Goal: Transaction & Acquisition: Purchase product/service

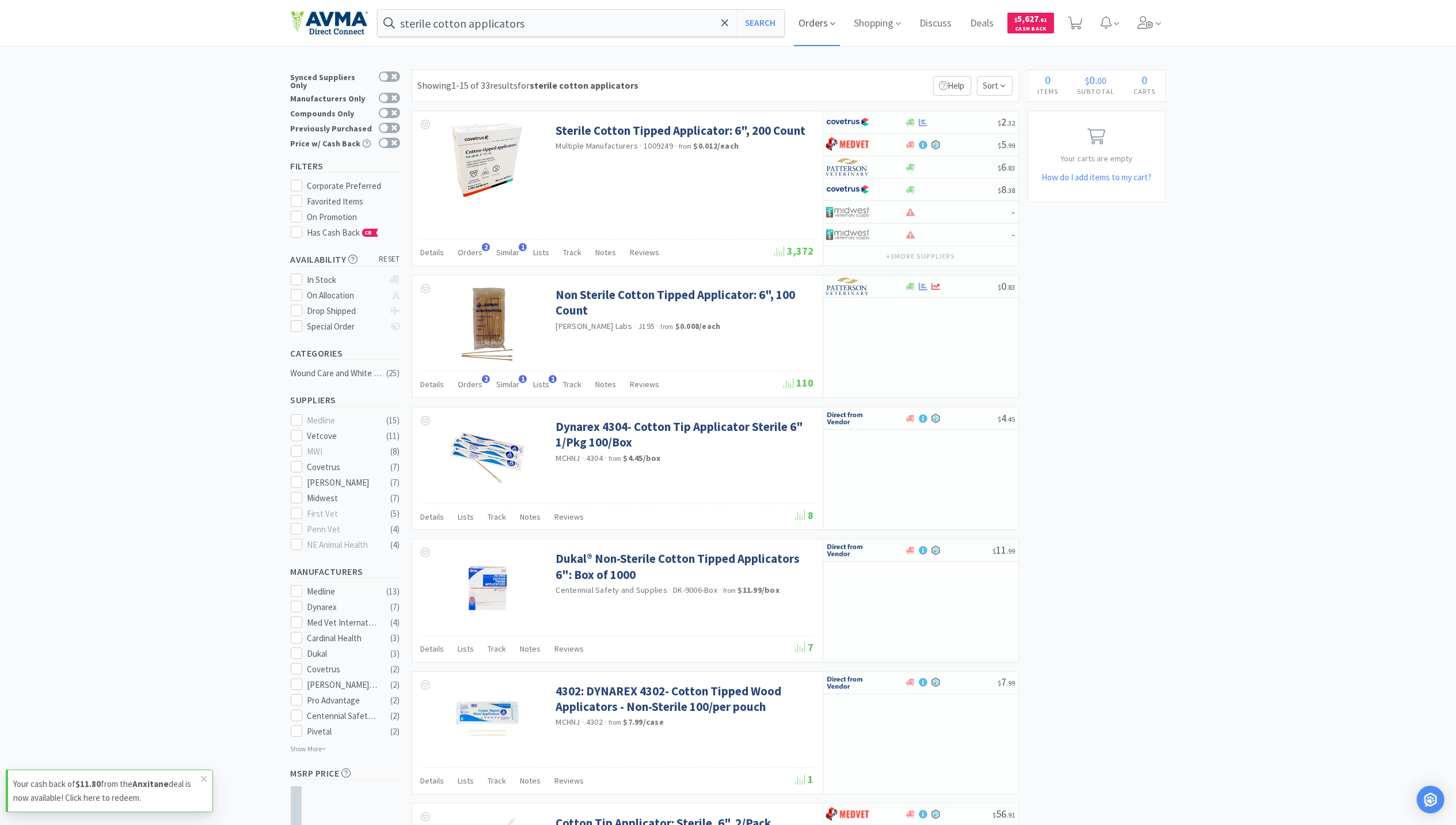
click at [829, 26] on span "Orders" at bounding box center [817, 23] width 46 height 46
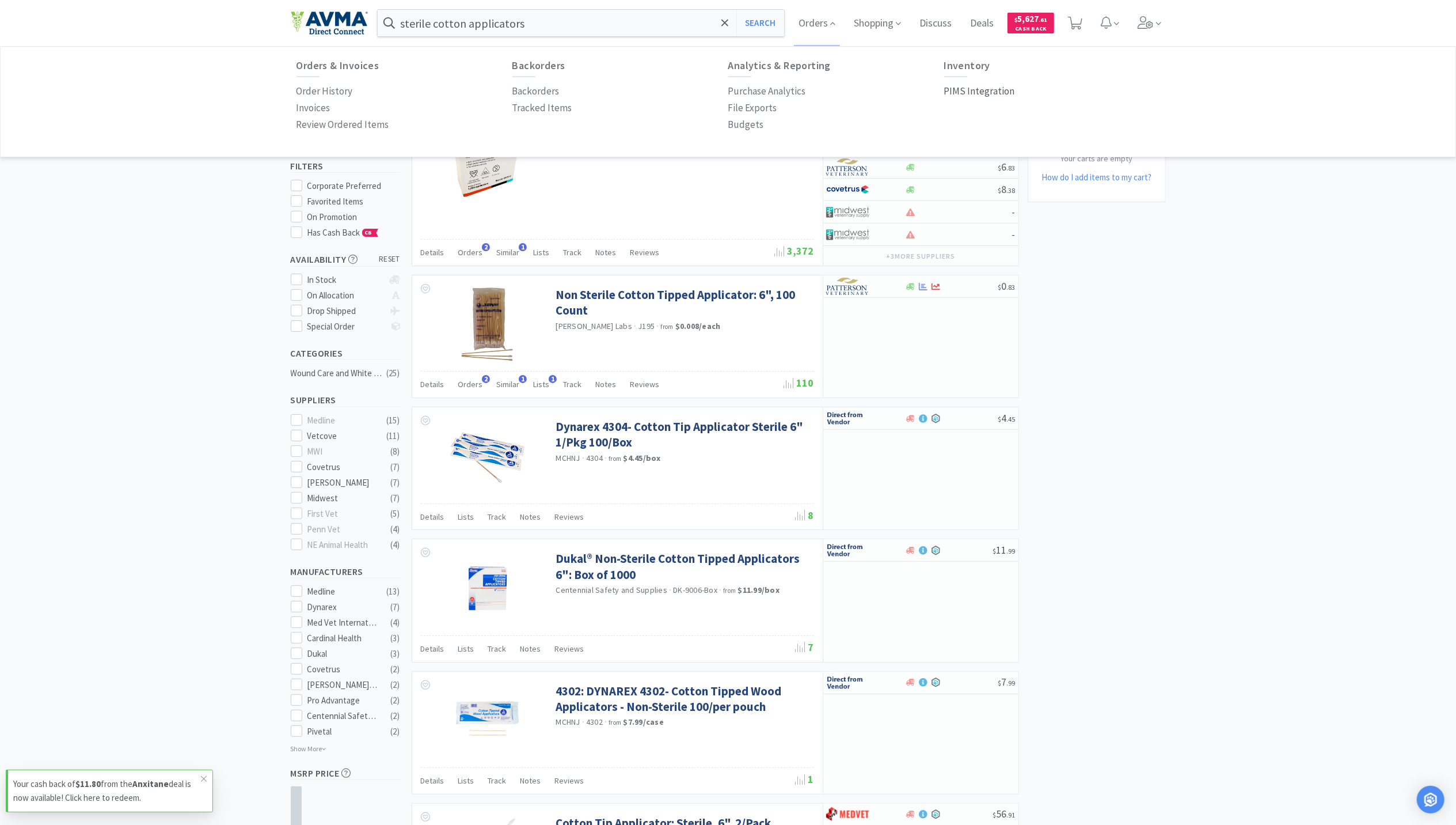
click at [992, 94] on p "PIMS Integration" at bounding box center [979, 92] width 71 height 16
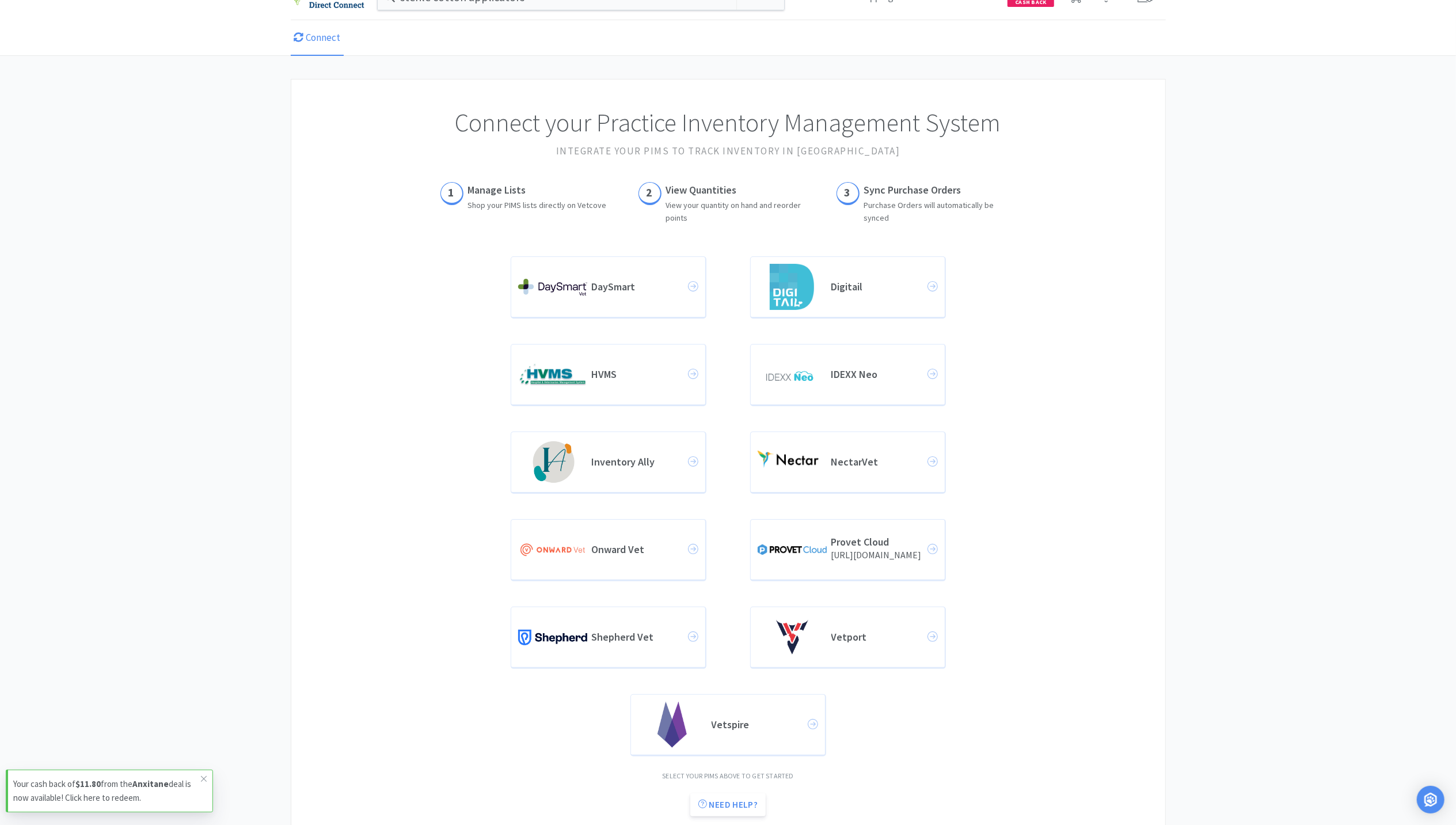
scroll to position [53, 0]
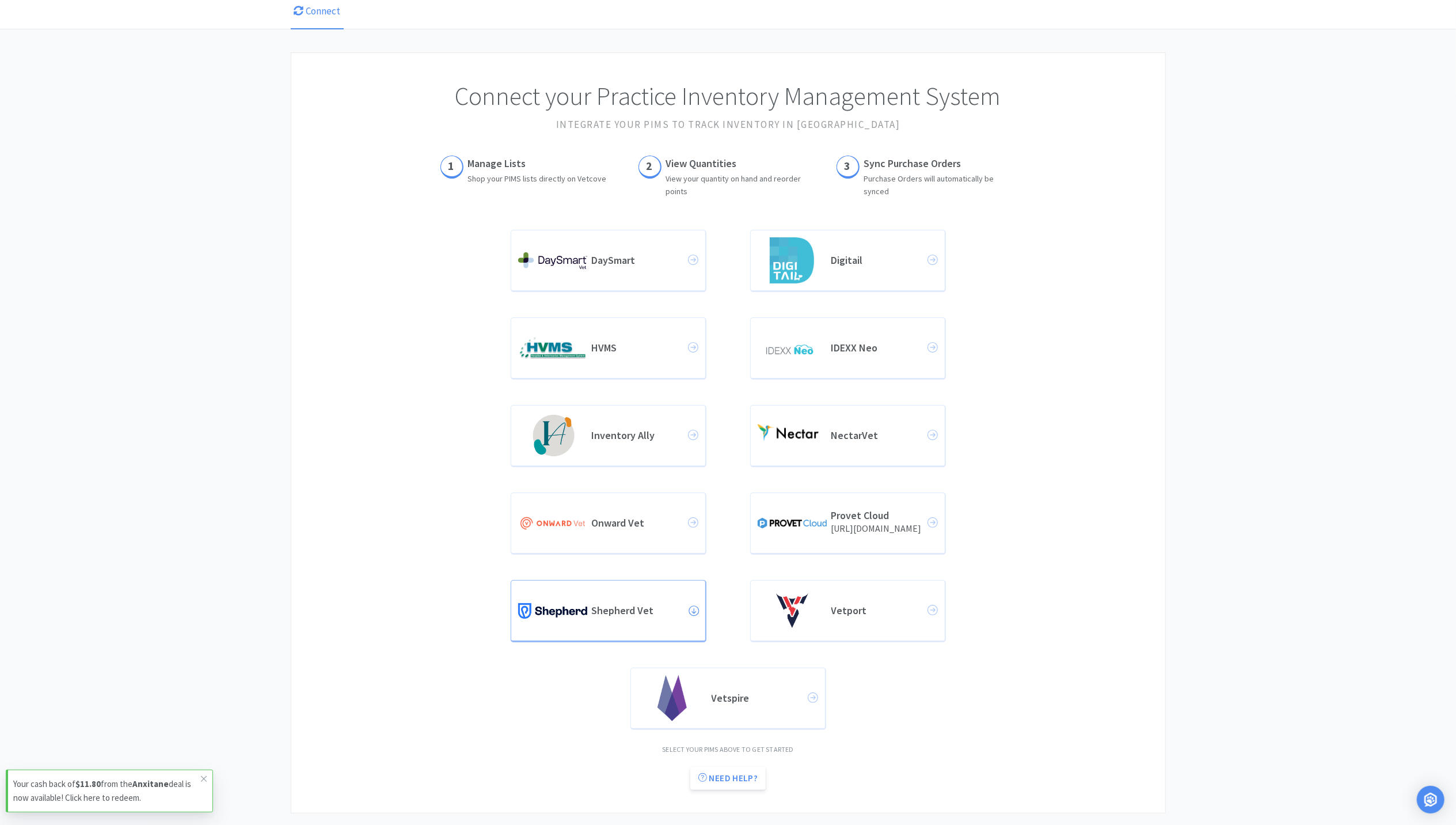
click at [622, 618] on div "Shepherd Vet" at bounding box center [608, 610] width 180 height 46
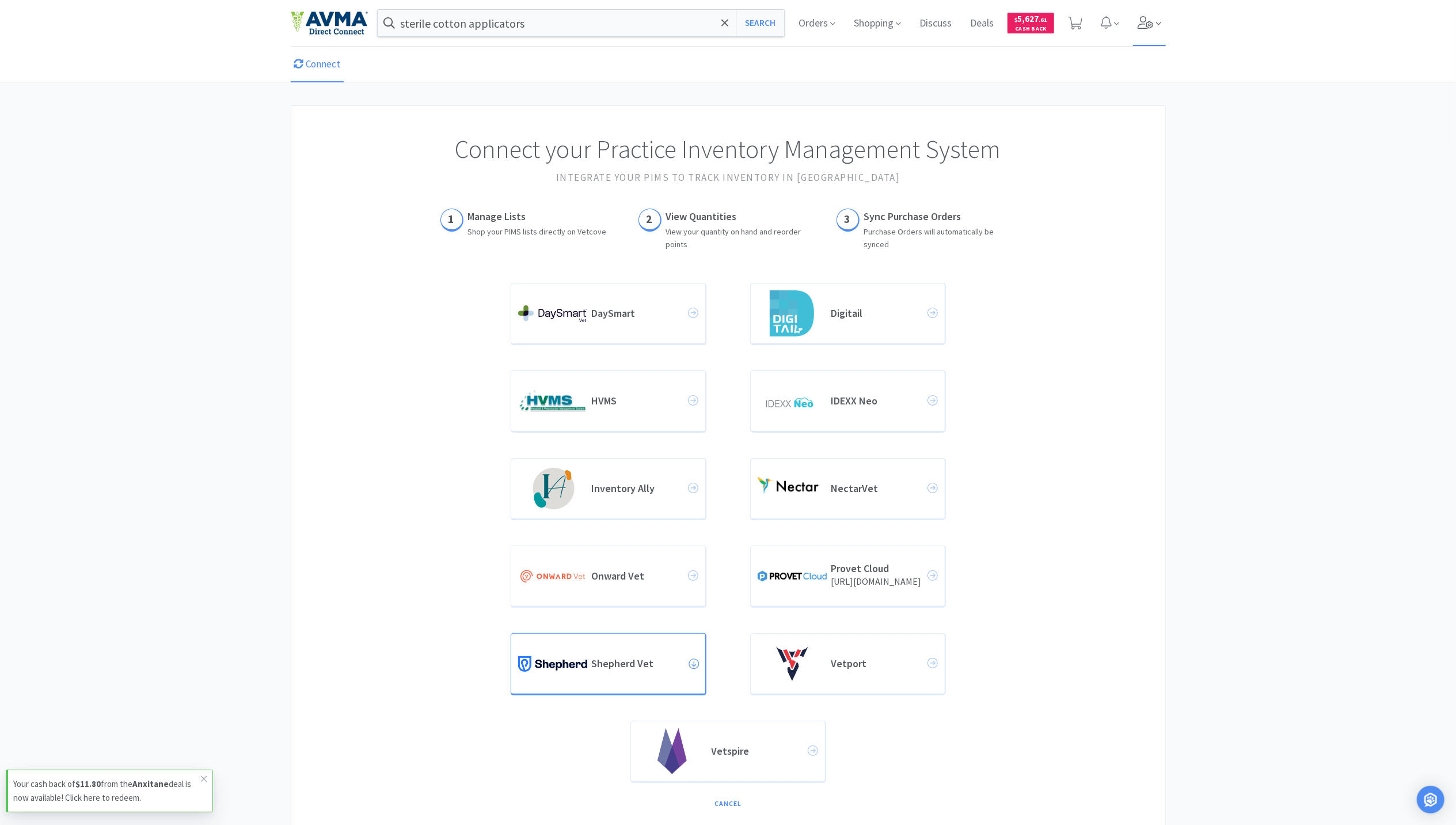
click at [1148, 31] on span at bounding box center [1150, 23] width 33 height 46
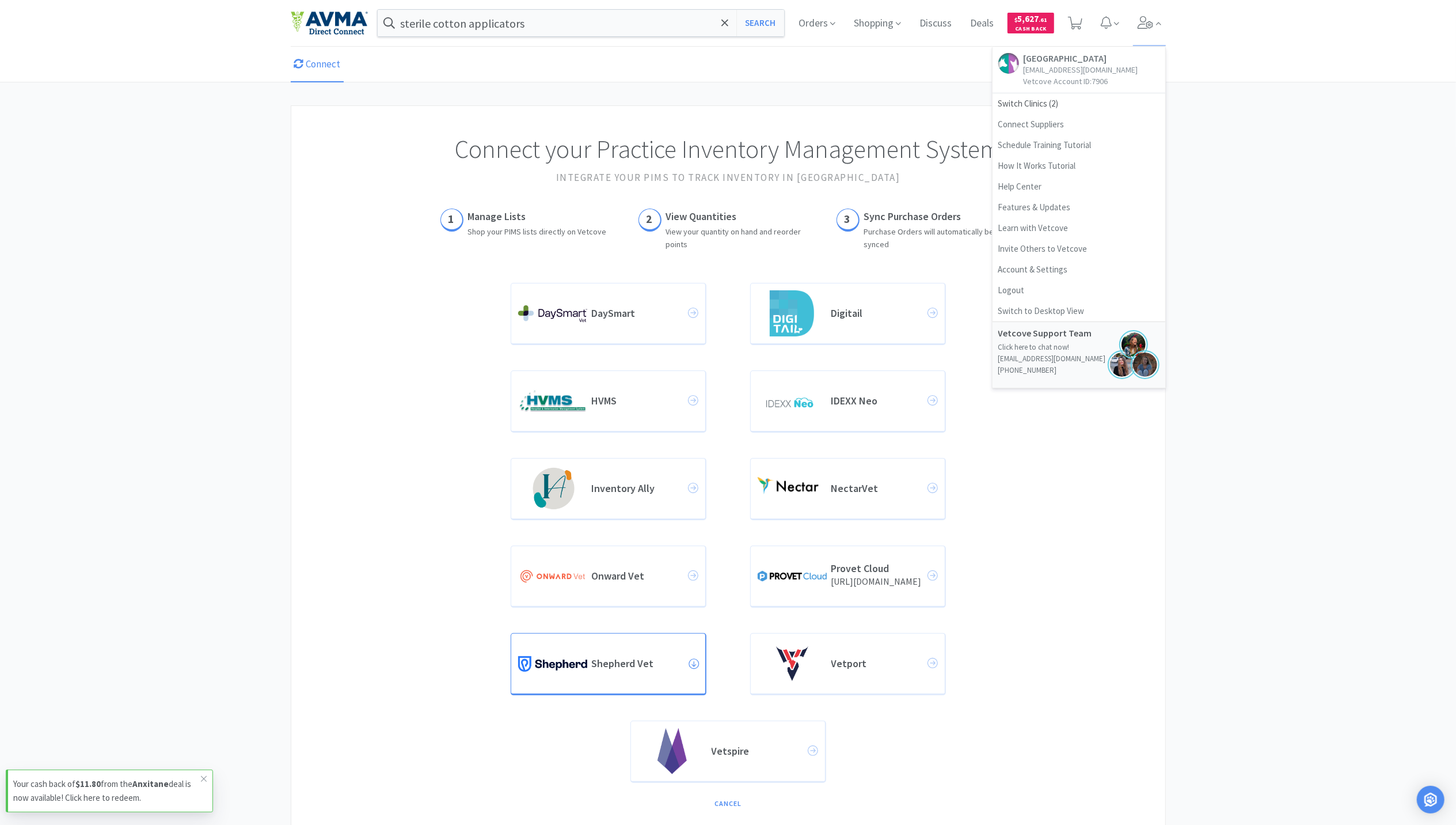
click at [1214, 195] on div "Connect your Practice Inventory Management System Integrate your PIMS to track …" at bounding box center [728, 594] width 1456 height 976
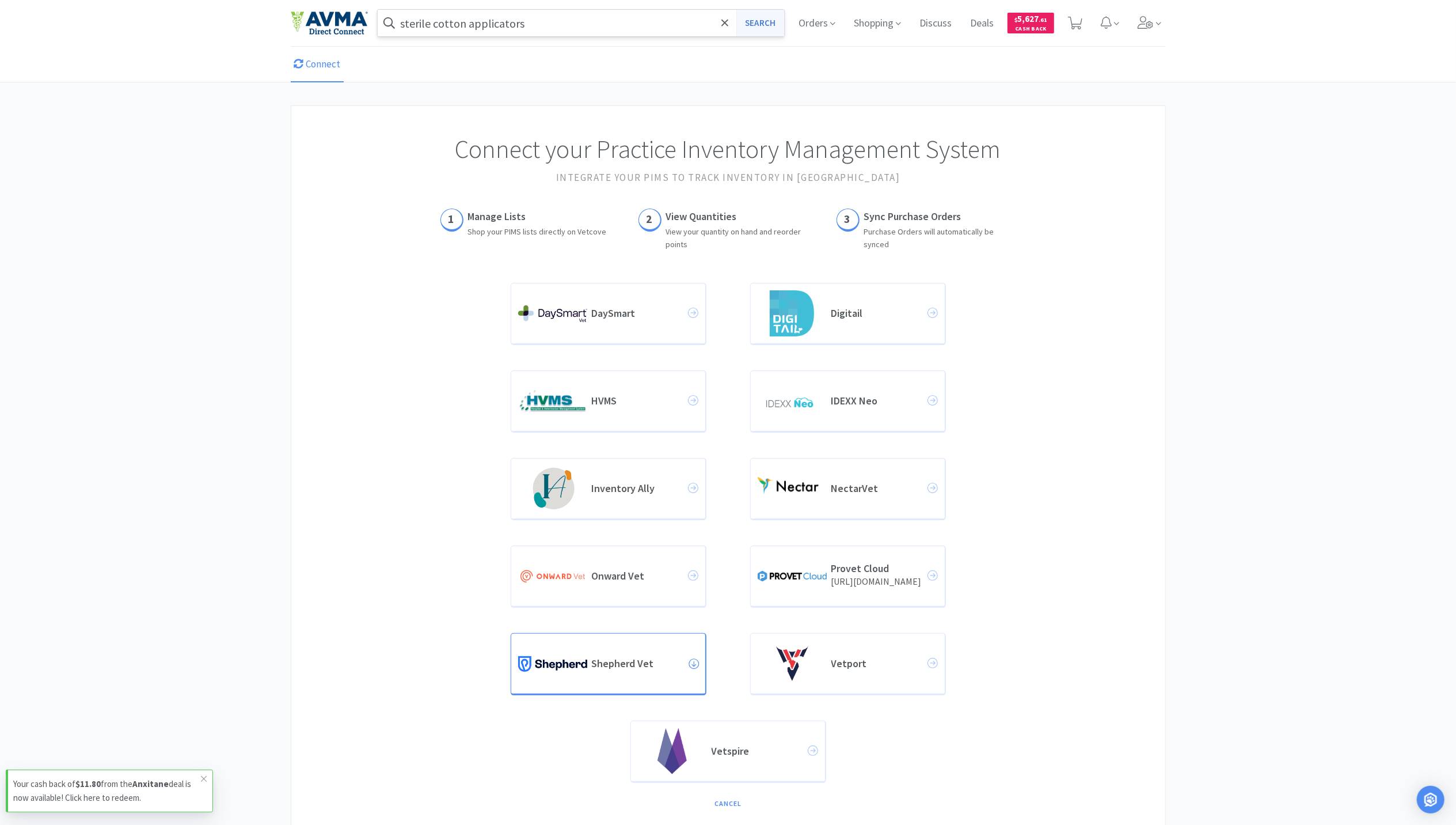
click at [755, 26] on button "Search" at bounding box center [760, 23] width 48 height 26
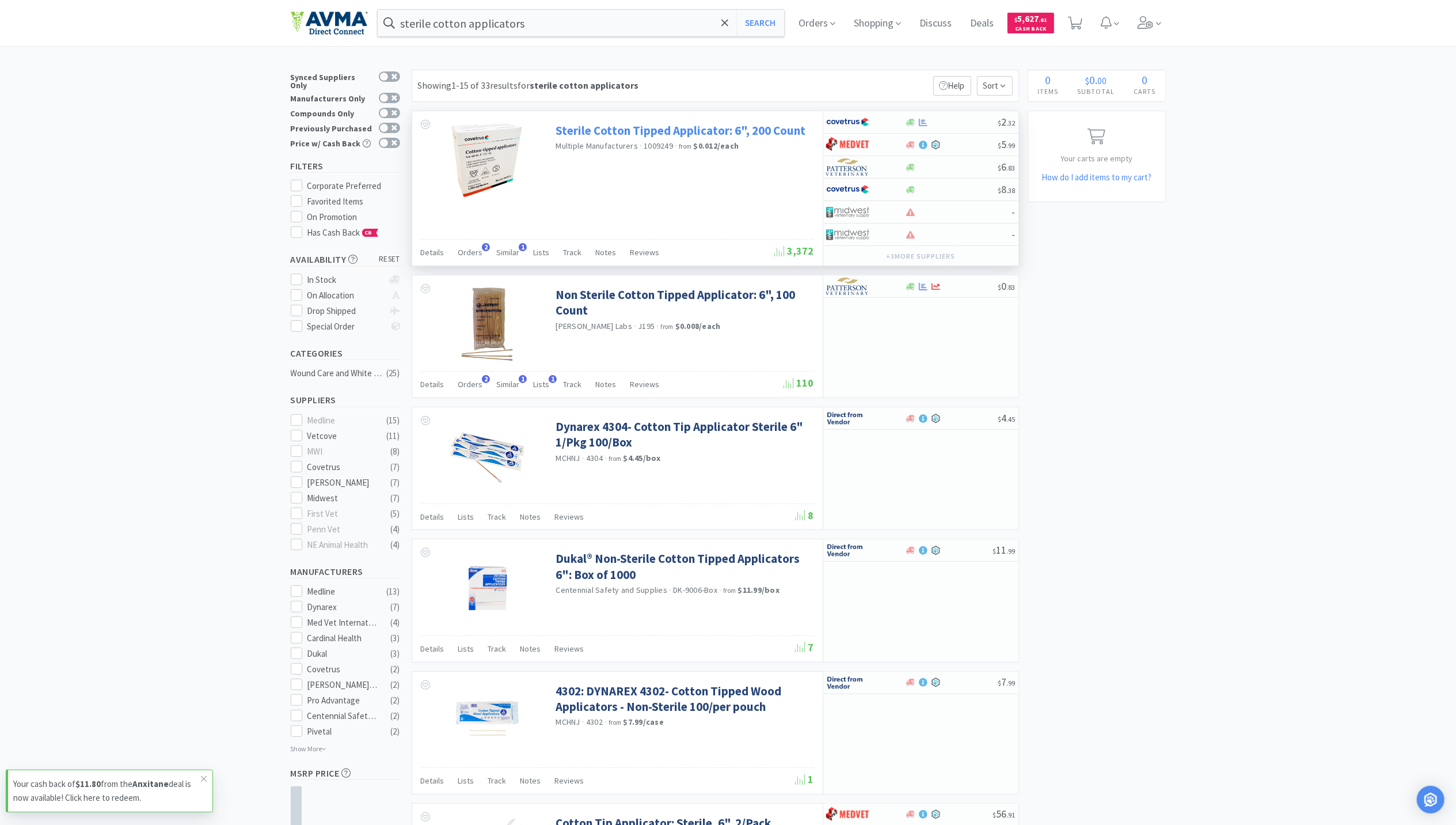
click at [725, 125] on link "Sterile Cotton Tipped Applicator: 6", 200 Count" at bounding box center [681, 130] width 250 height 16
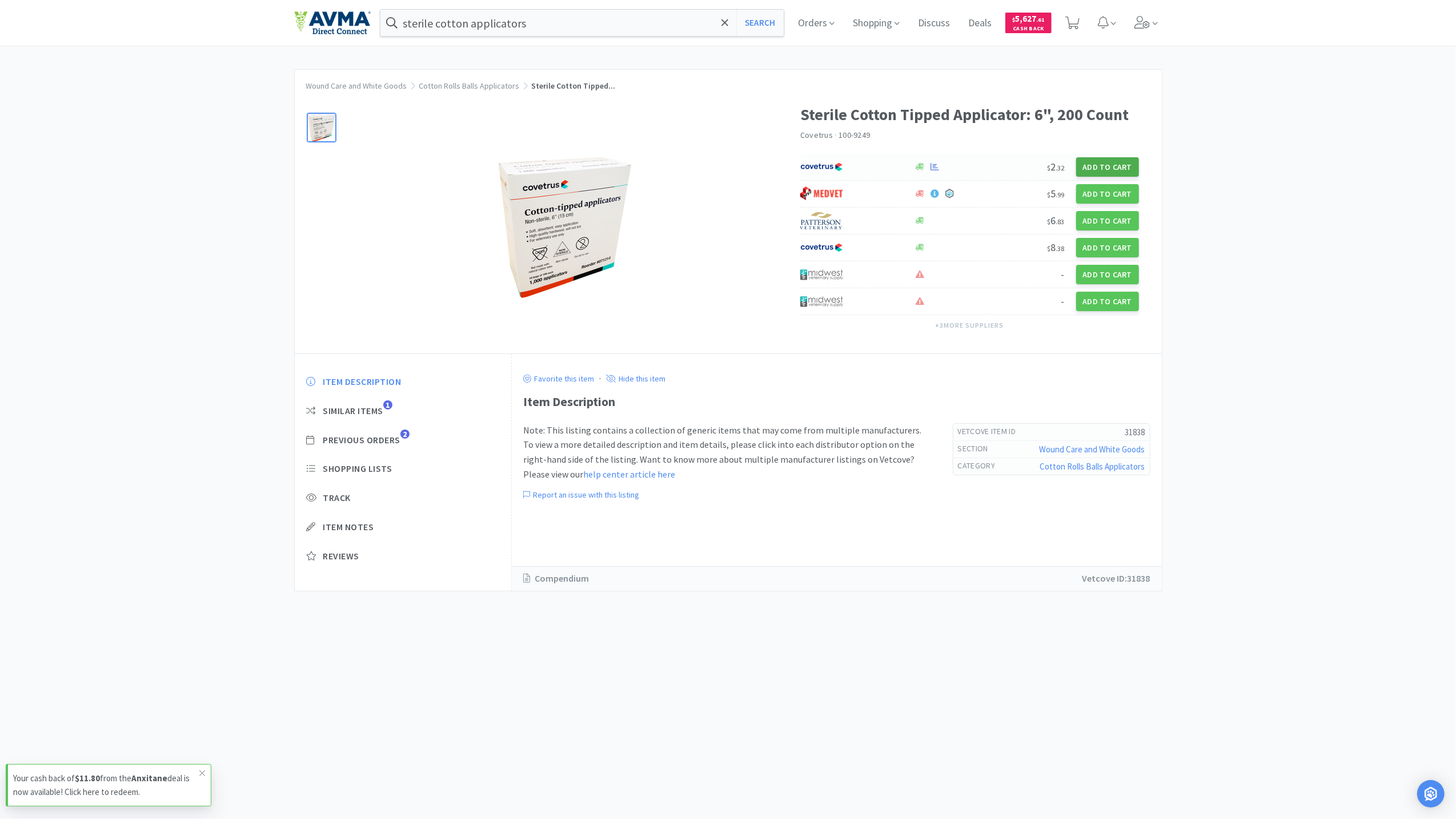
click at [1097, 172] on button "Add to Cart" at bounding box center [1108, 166] width 63 height 19
select select "1"
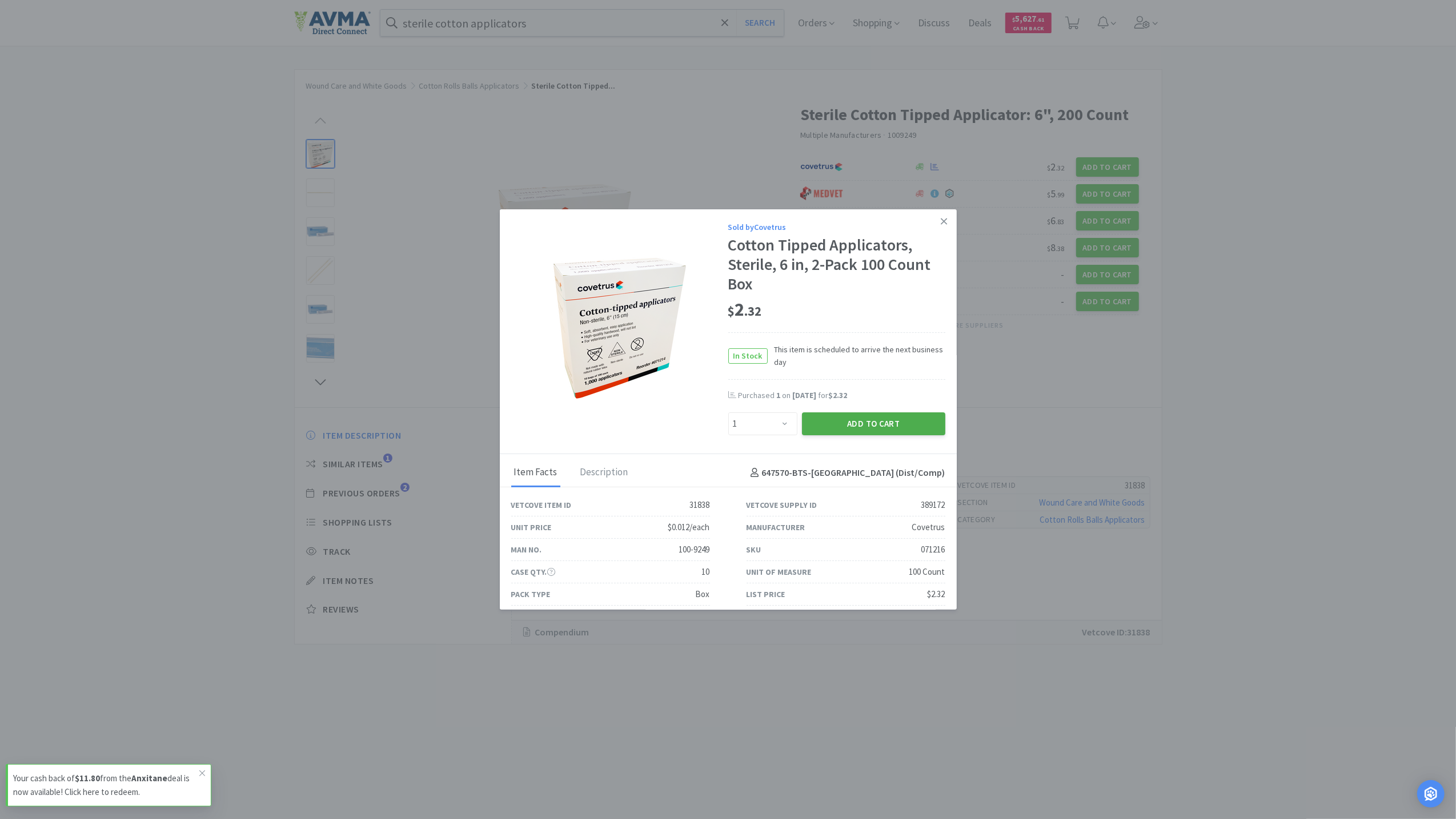
click at [817, 430] on button "Add to Cart" at bounding box center [874, 424] width 144 height 23
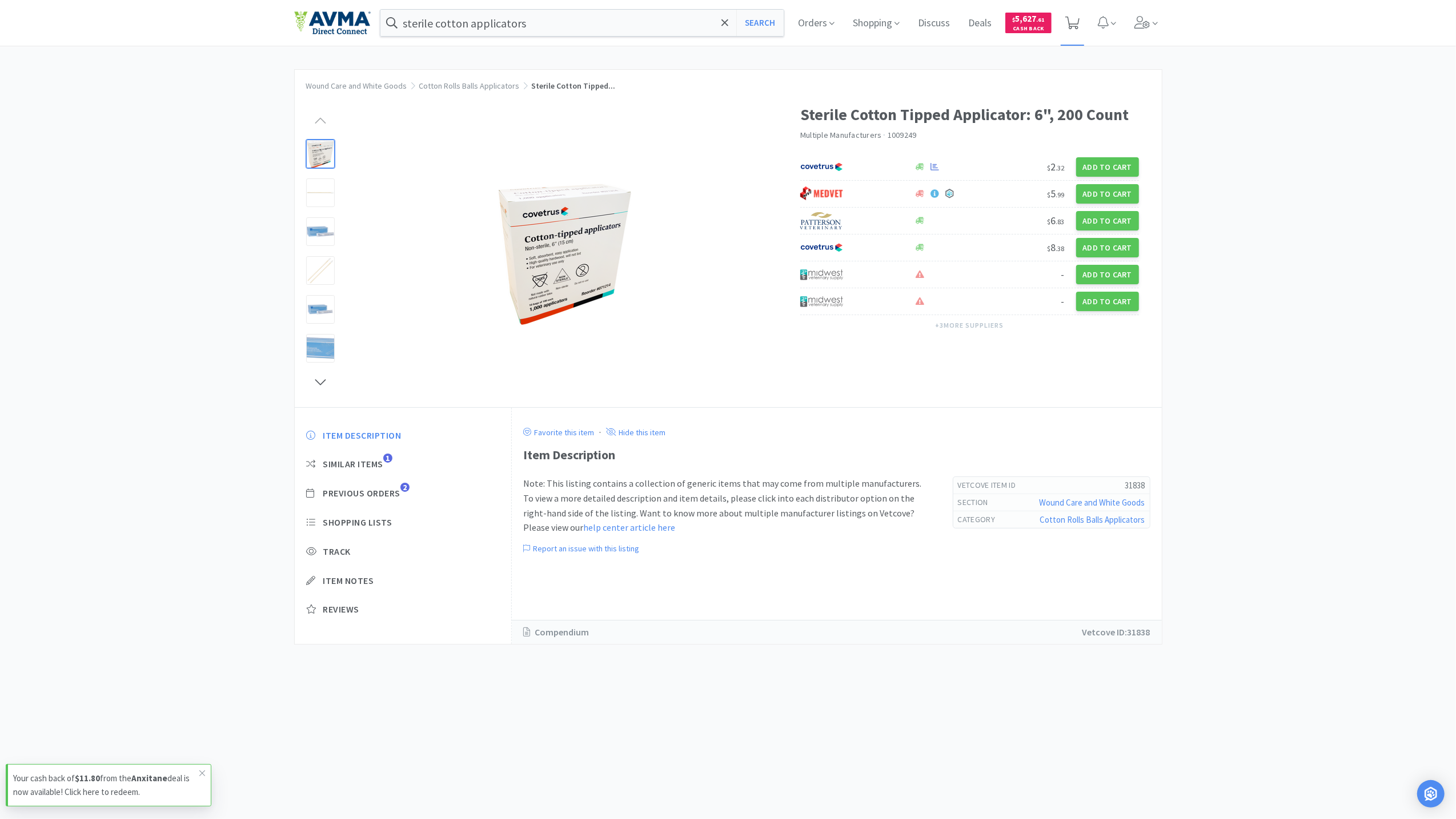
click at [1065, 29] on span at bounding box center [1072, 23] width 14 height 16
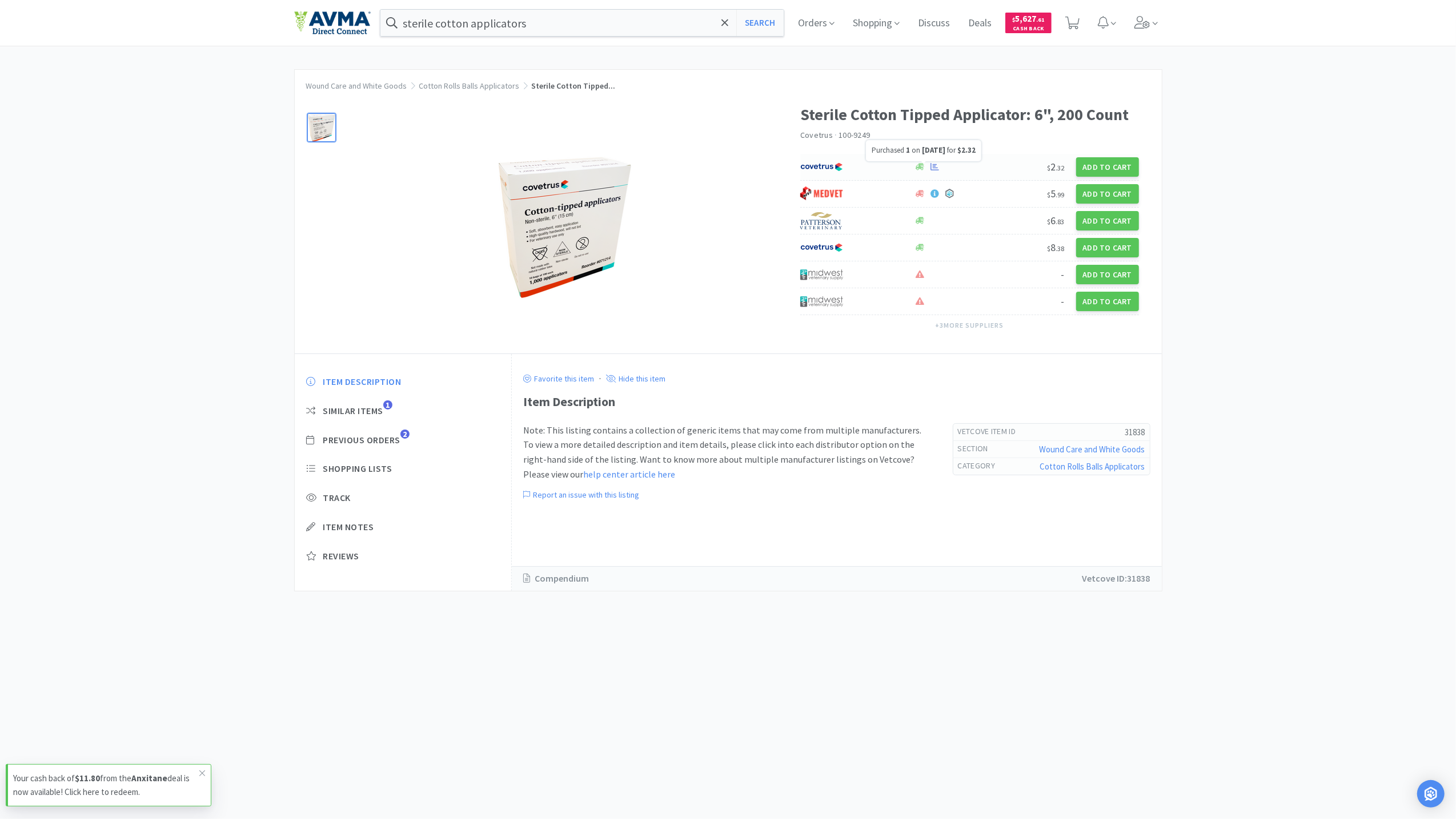
click at [935, 167] on icon at bounding box center [935, 166] width 9 height 8
select select "1"
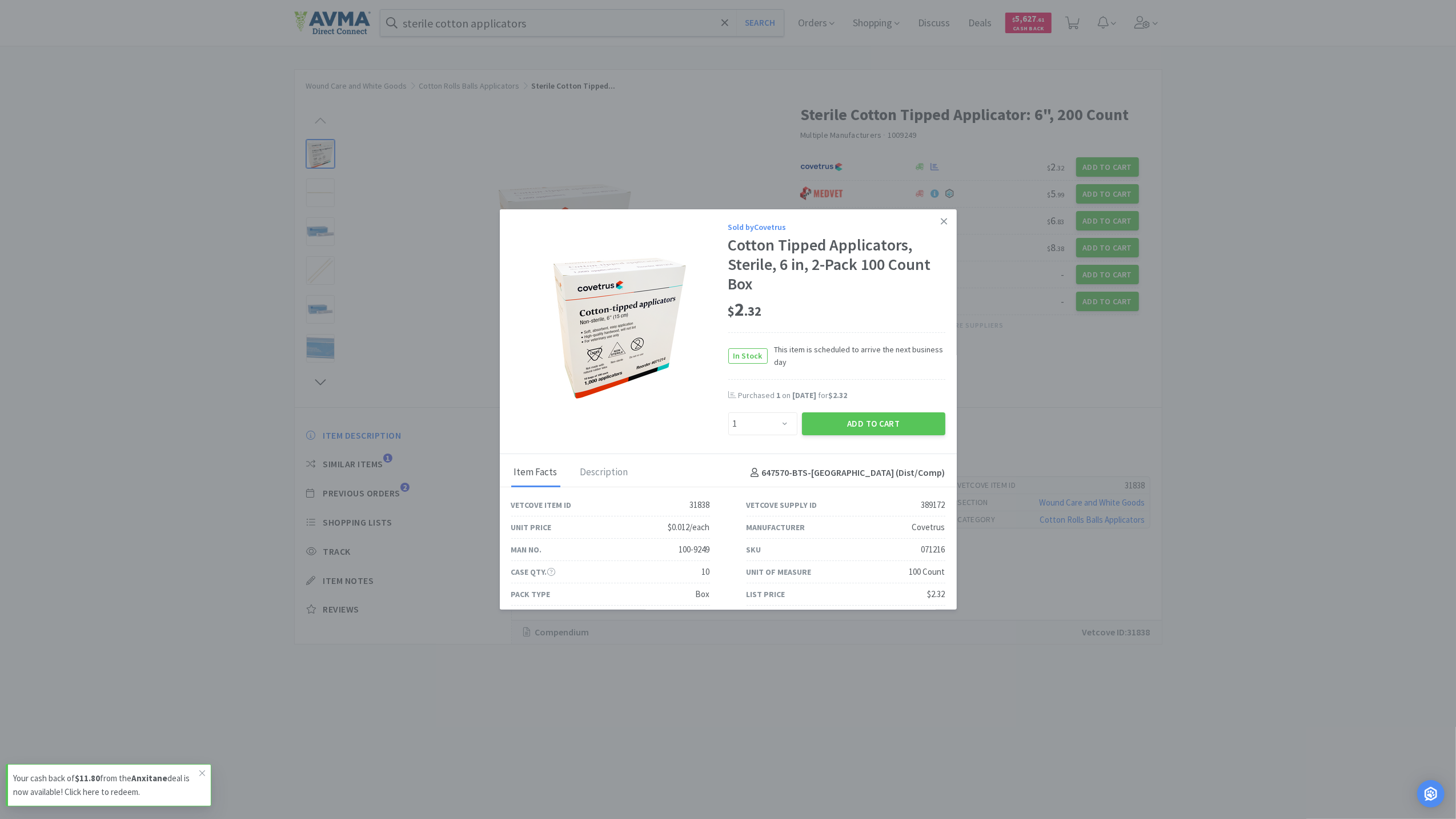
click at [851, 439] on div "Sold by Covetrus Cotton Tipped Applicators, Sterile, 6 in, 2-Pack 100 Count Box…" at bounding box center [728, 331] width 457 height 244
click at [851, 431] on button "Add to Cart" at bounding box center [874, 424] width 144 height 23
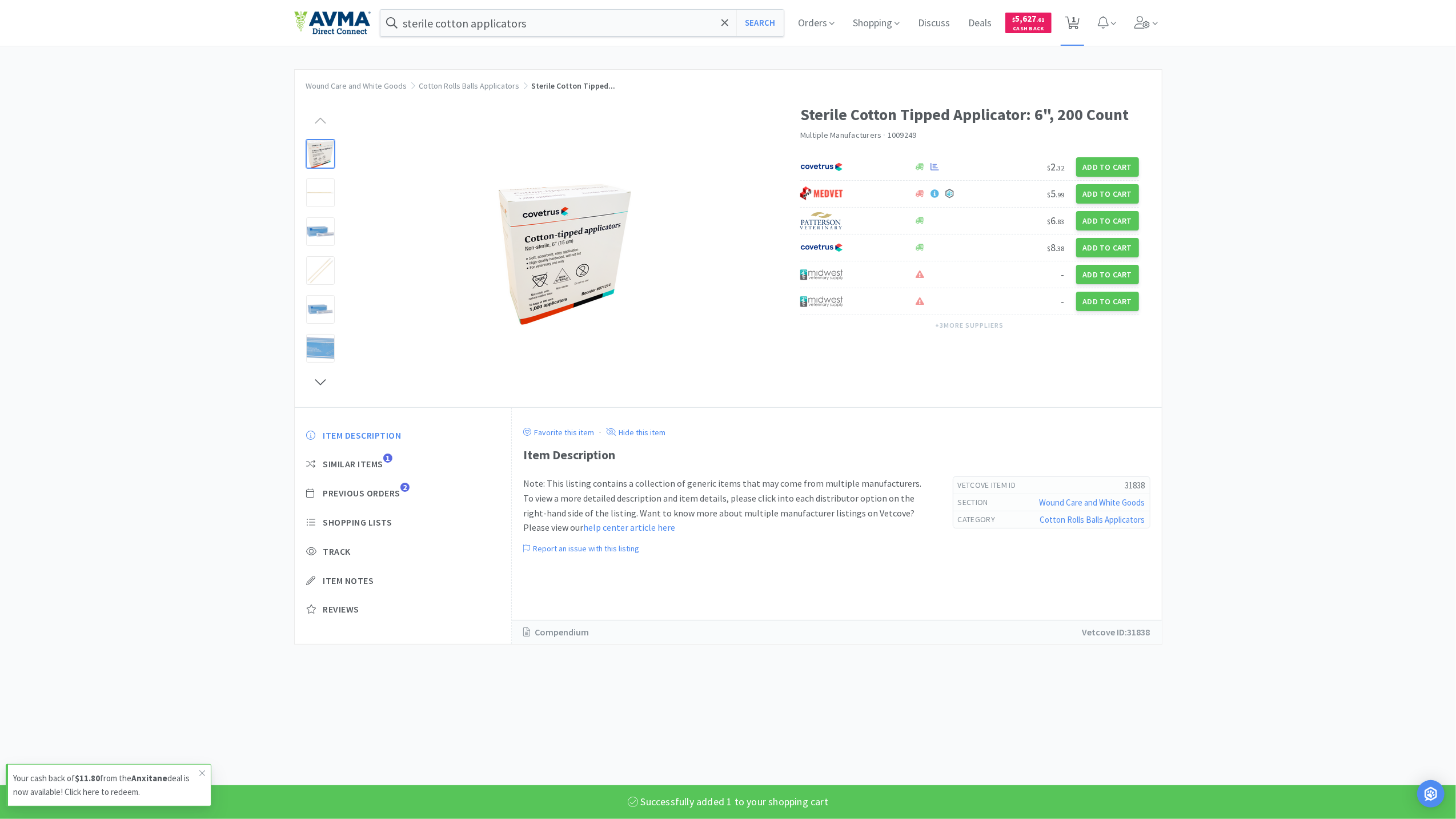
click at [1068, 23] on icon at bounding box center [1072, 23] width 14 height 13
select select "2"
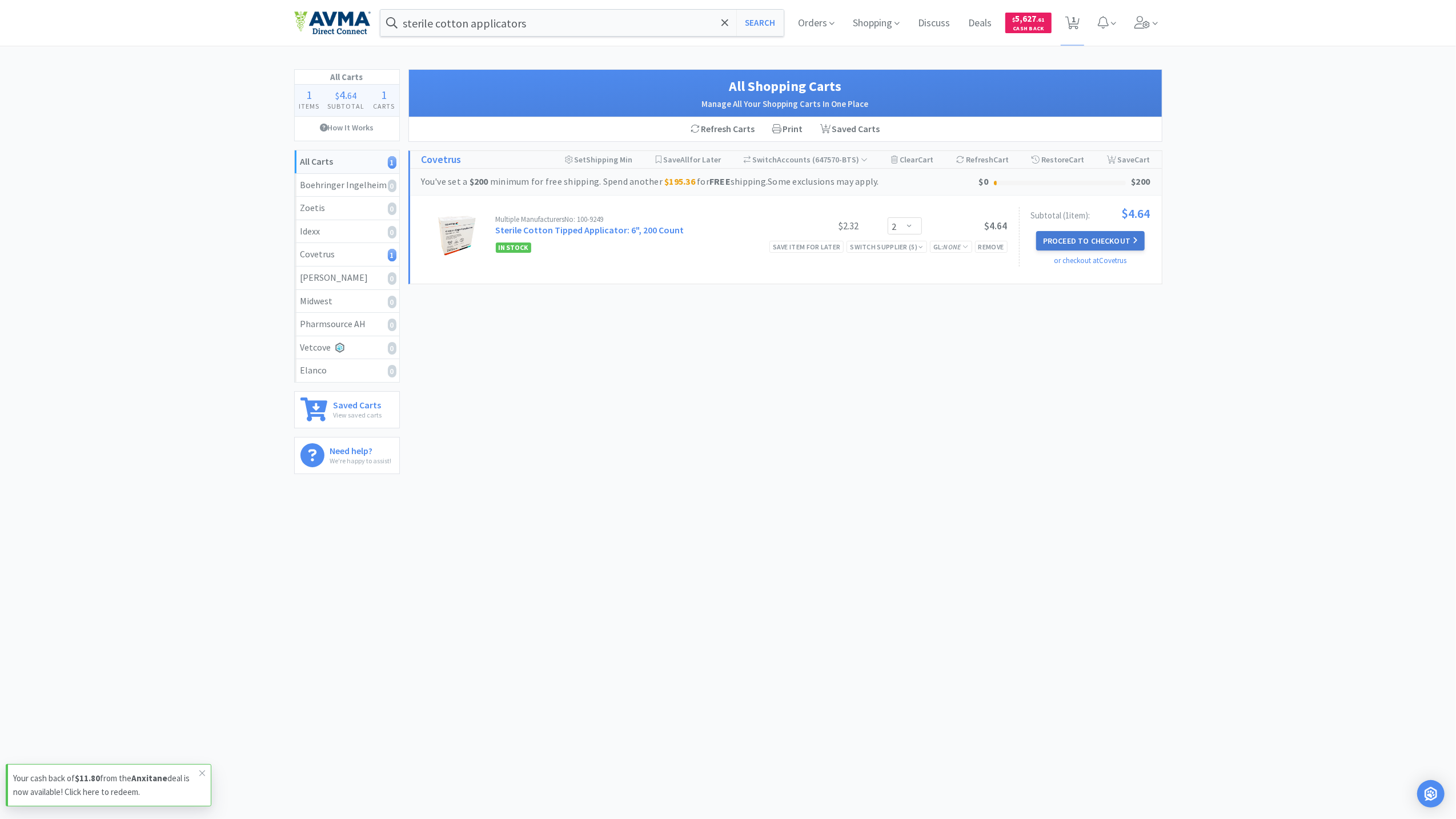
click at [1117, 243] on button "Proceed to Checkout" at bounding box center [1090, 240] width 108 height 19
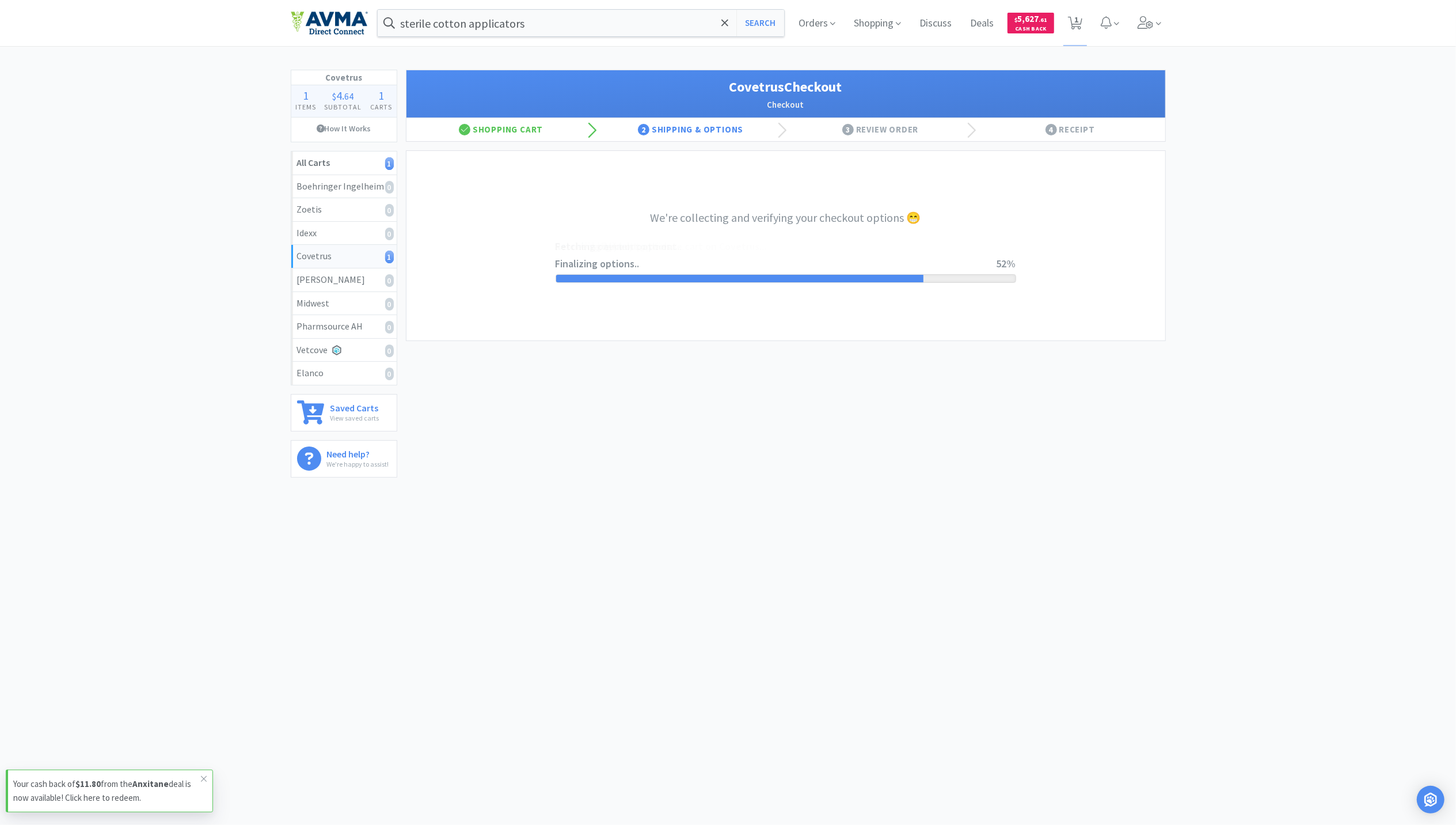
select select "ACCOUNT"
select select "cvt-standard-net"
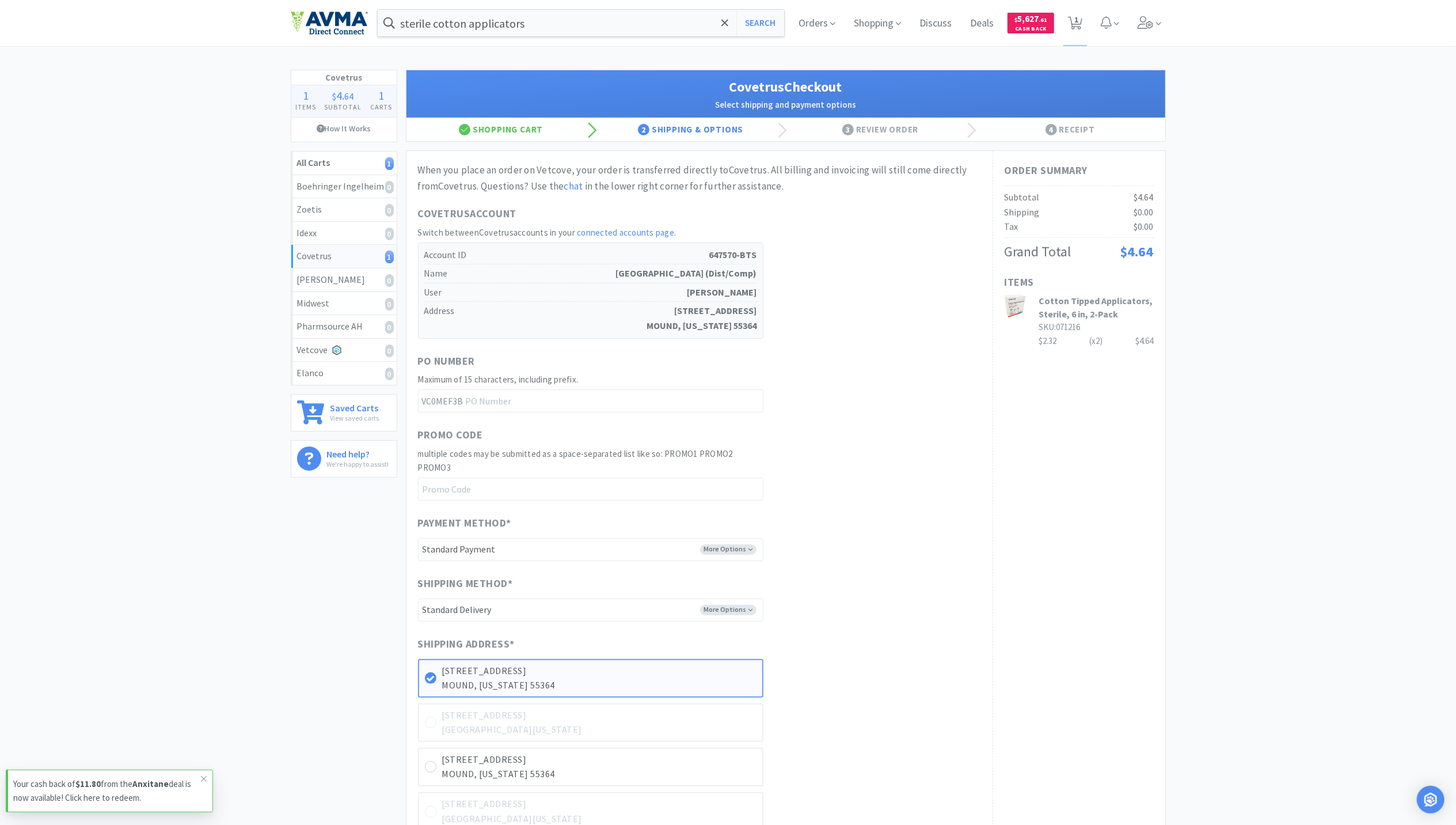
click at [347, 24] on img at bounding box center [329, 24] width 77 height 24
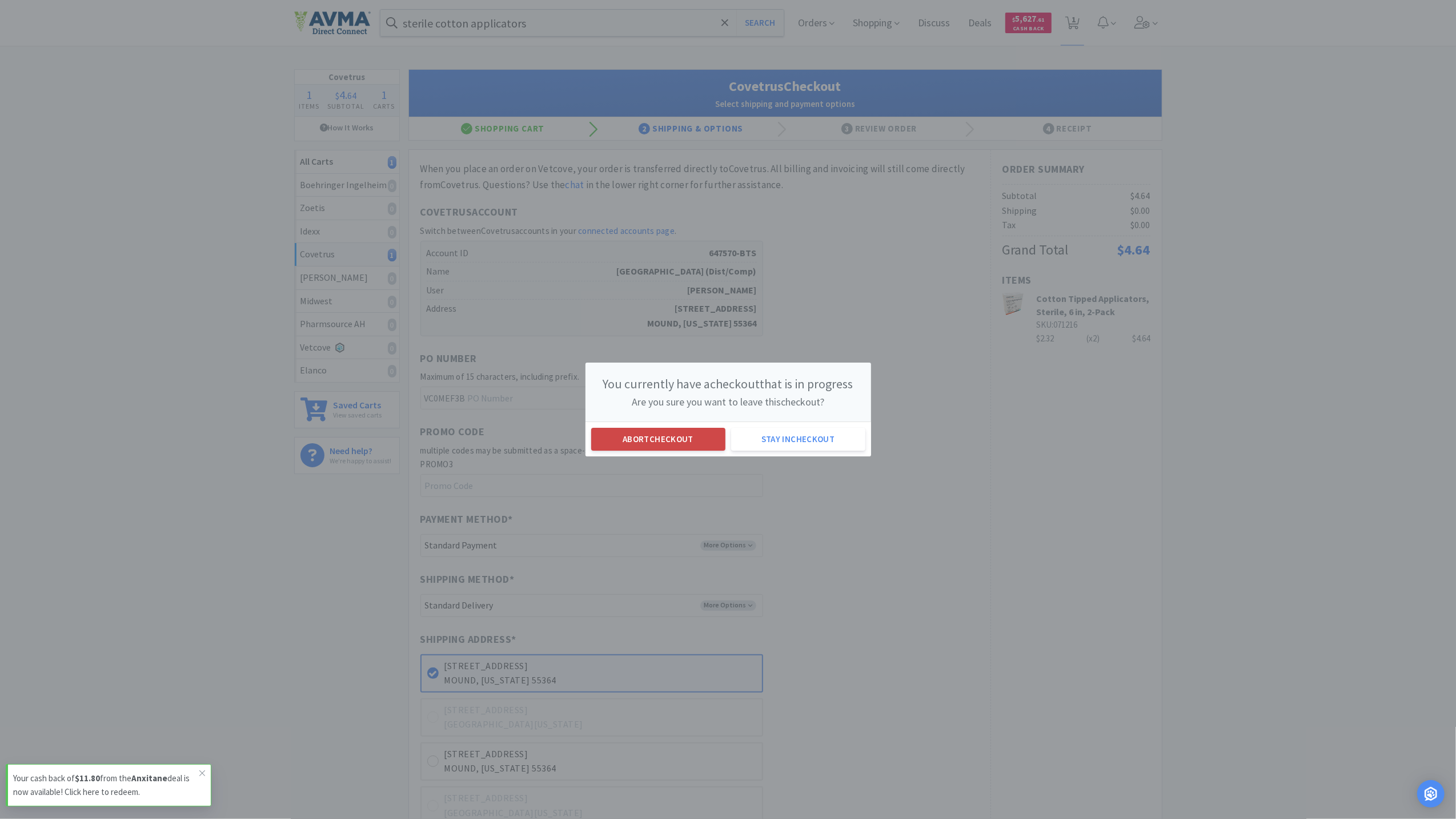
click at [701, 432] on button "Abort checkout" at bounding box center [658, 439] width 134 height 23
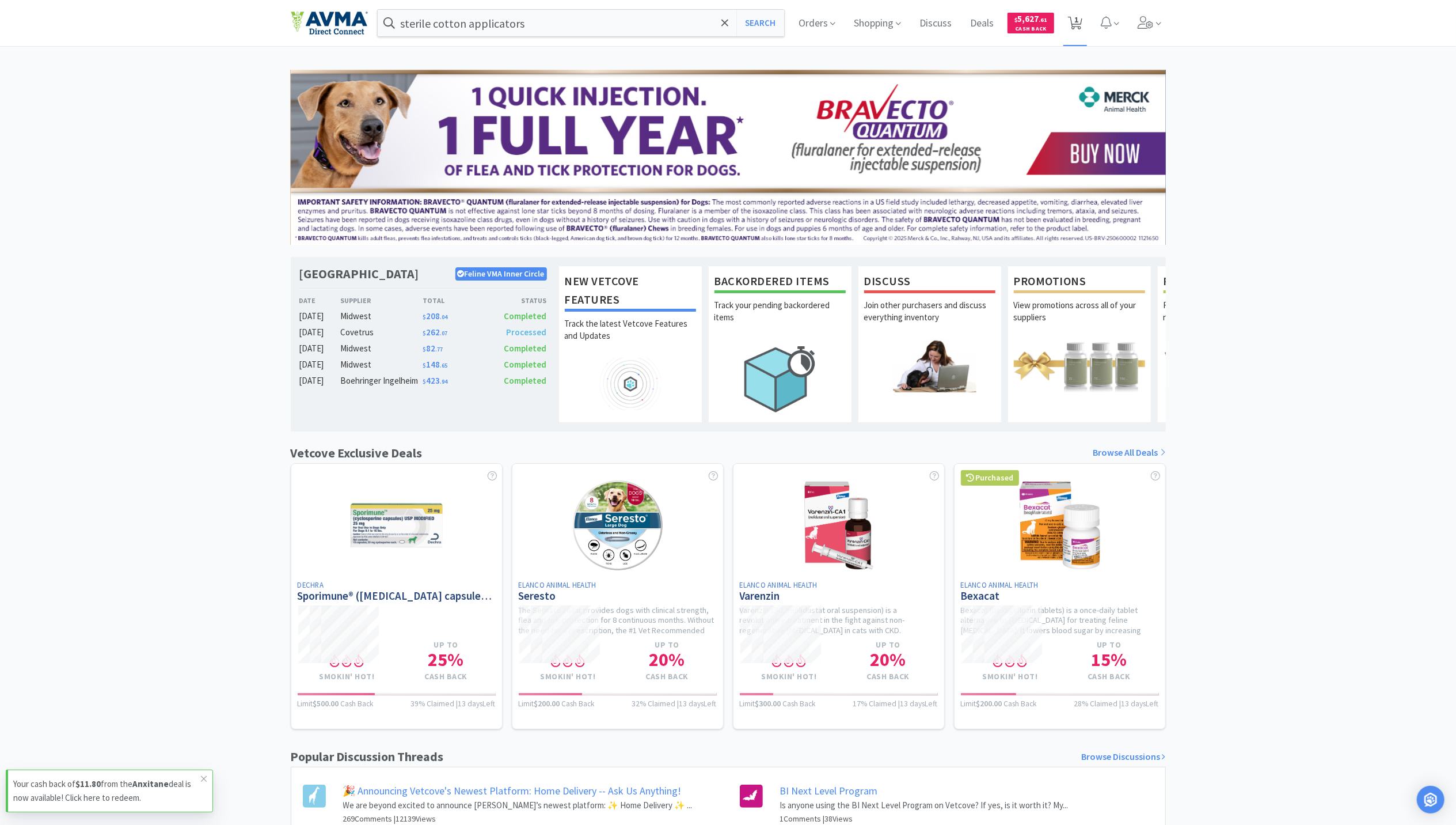
click at [1076, 11] on span "1" at bounding box center [1076, 19] width 4 height 46
select select "2"
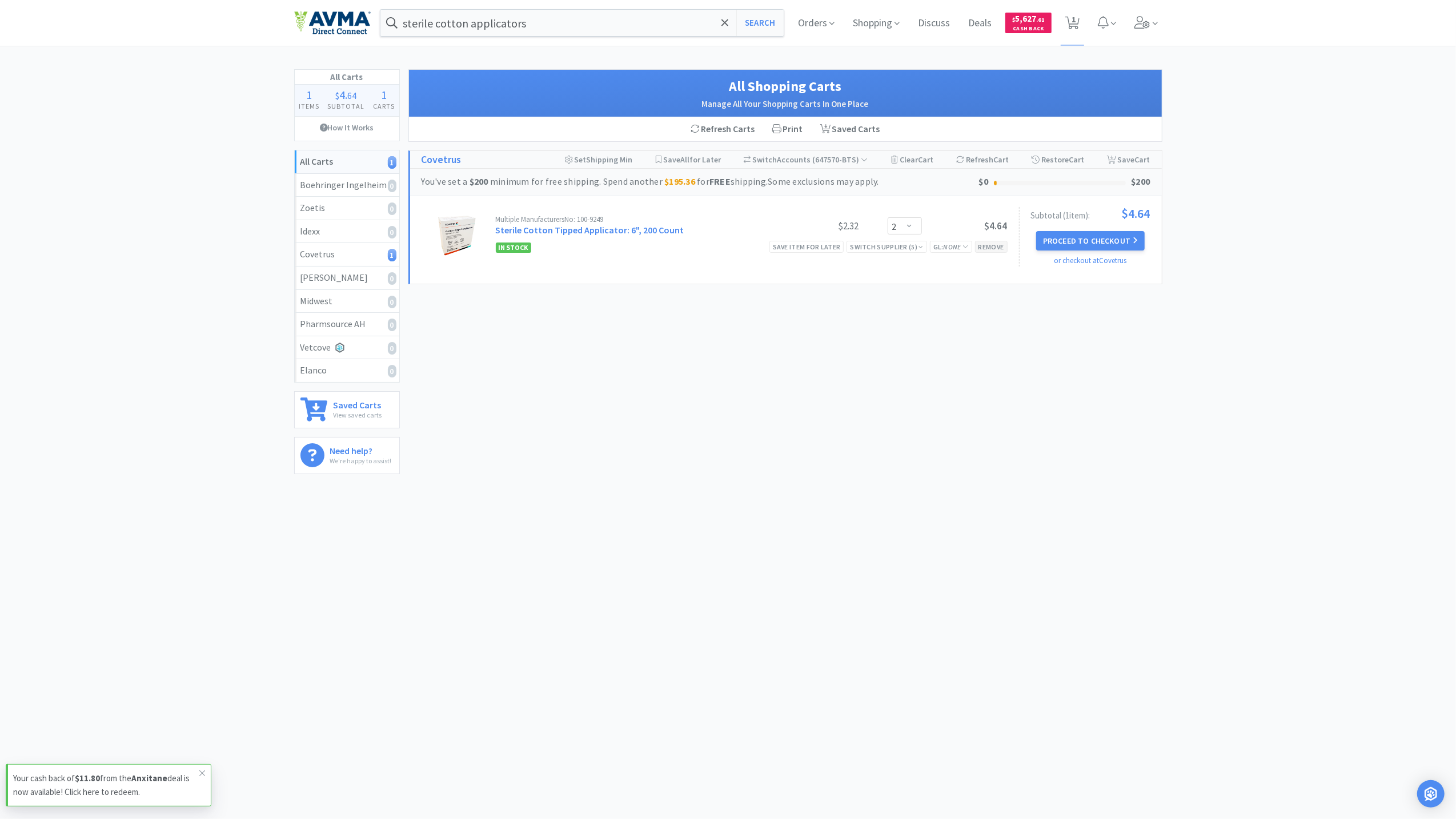
click at [986, 250] on div "Remove" at bounding box center [992, 247] width 33 height 12
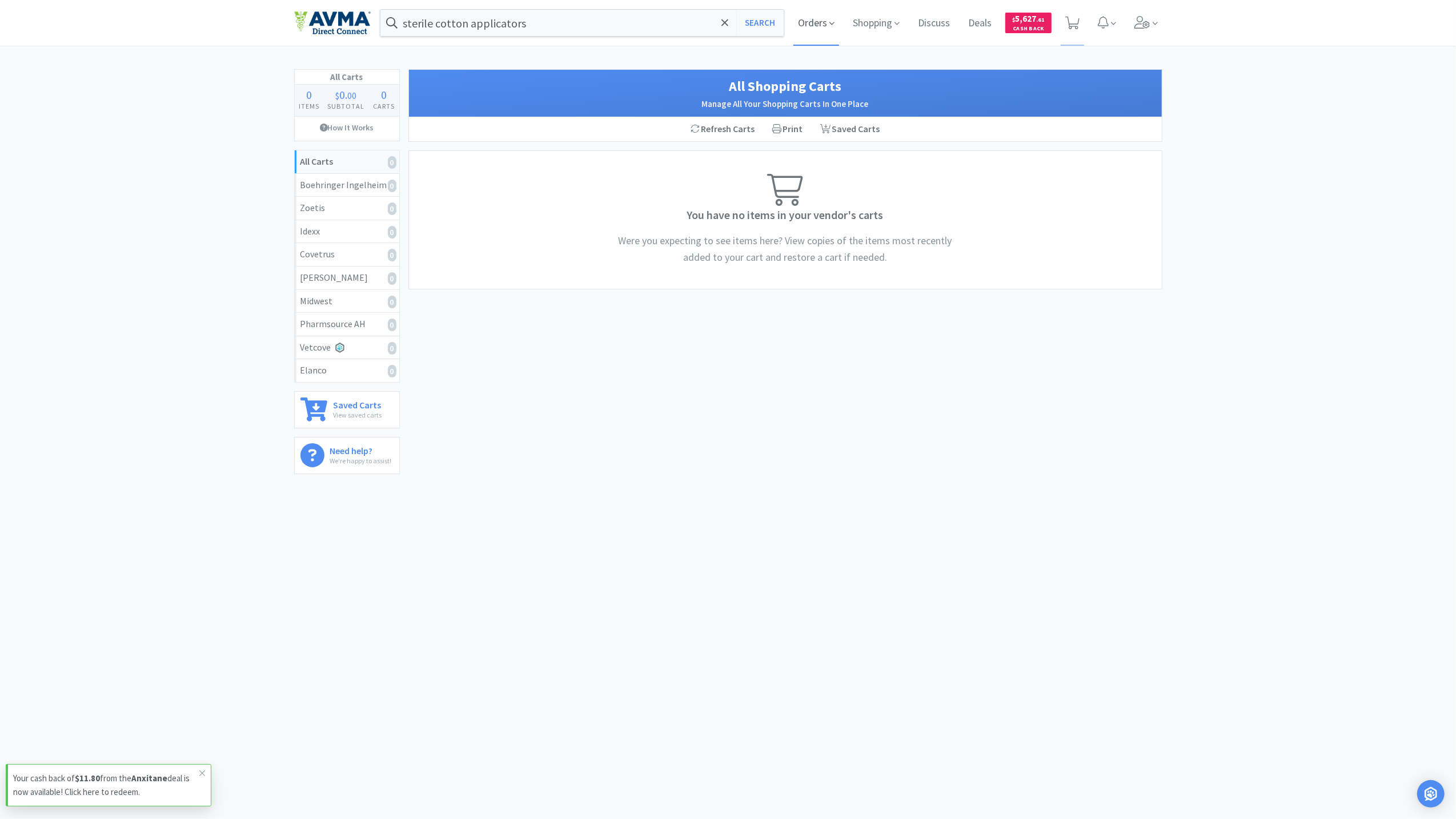
click at [824, 28] on span "Orders" at bounding box center [816, 23] width 46 height 46
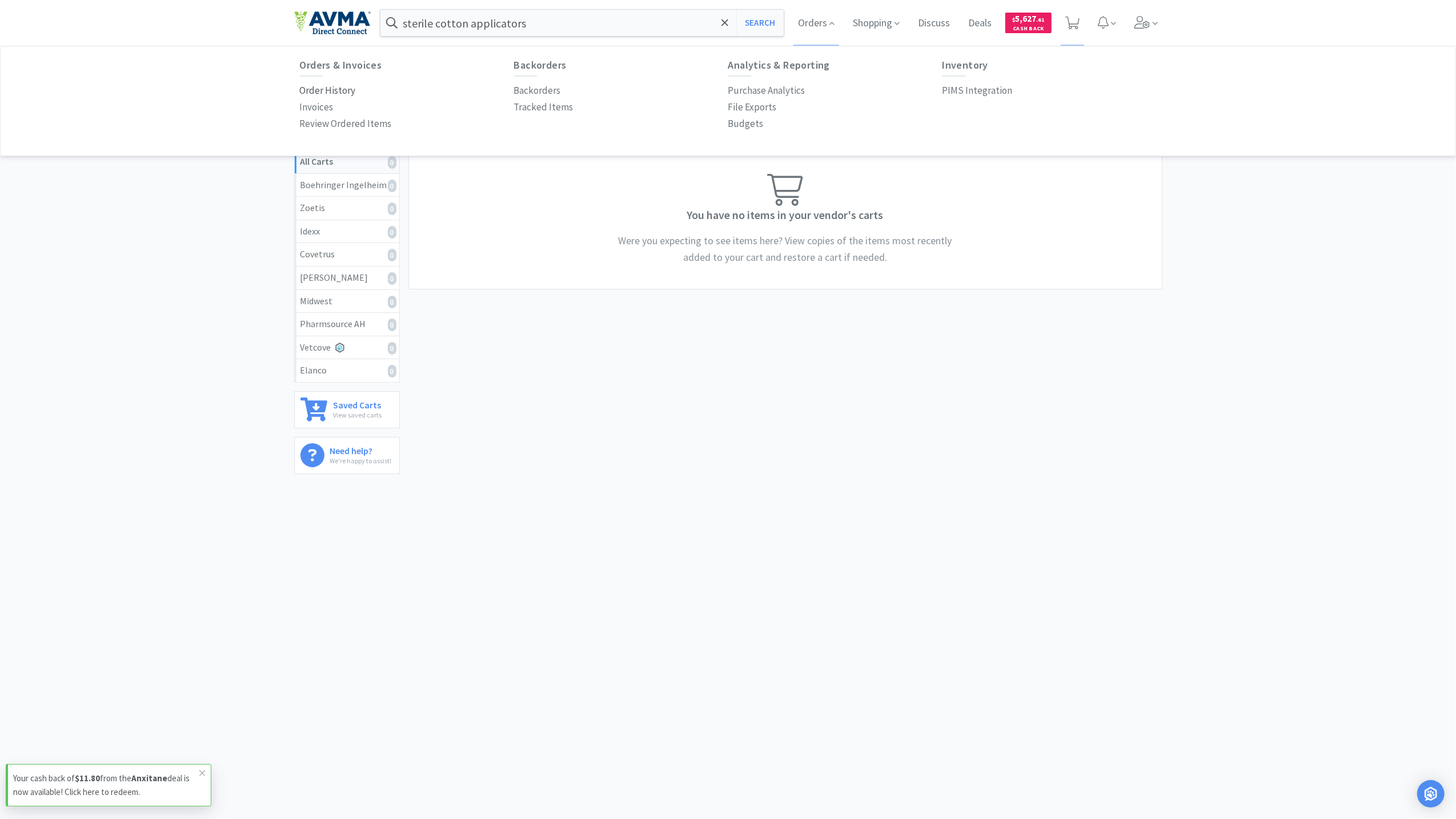
click at [328, 94] on p "Order History" at bounding box center [327, 91] width 56 height 16
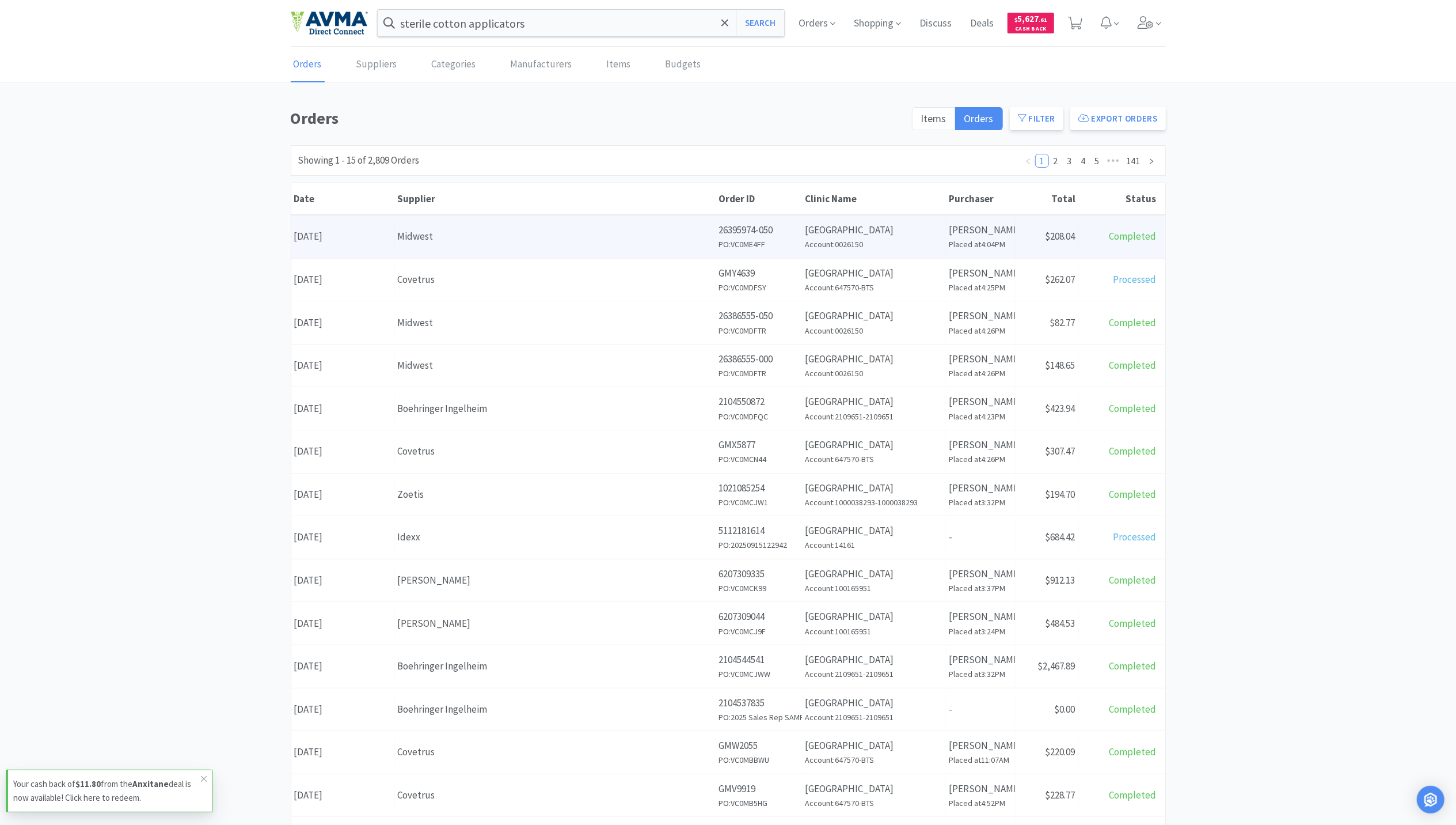
click at [333, 246] on div "Date [DATE]" at bounding box center [343, 237] width 104 height 30
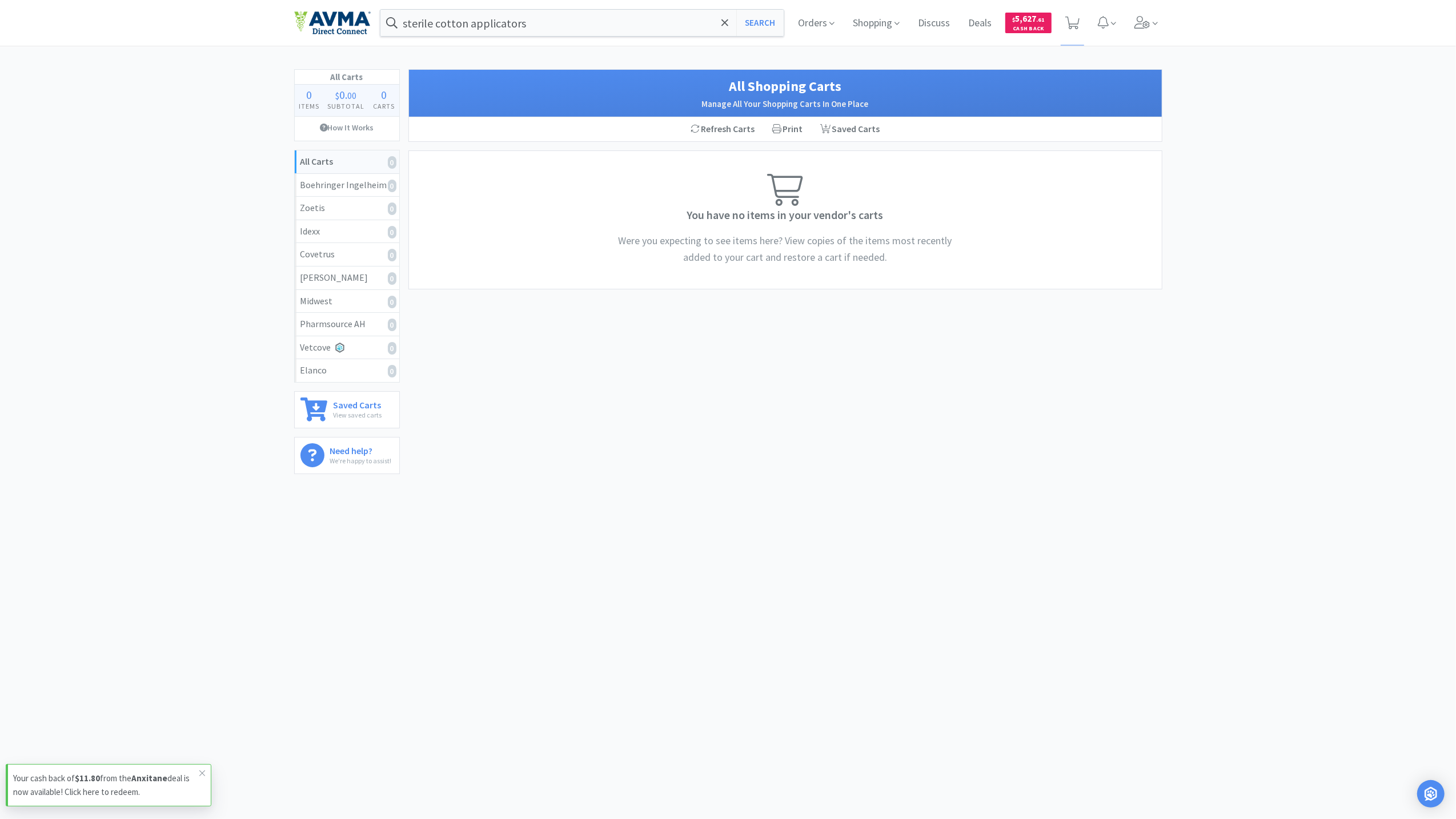
click at [343, 23] on img at bounding box center [333, 23] width 76 height 24
